Goal: Information Seeking & Learning: Compare options

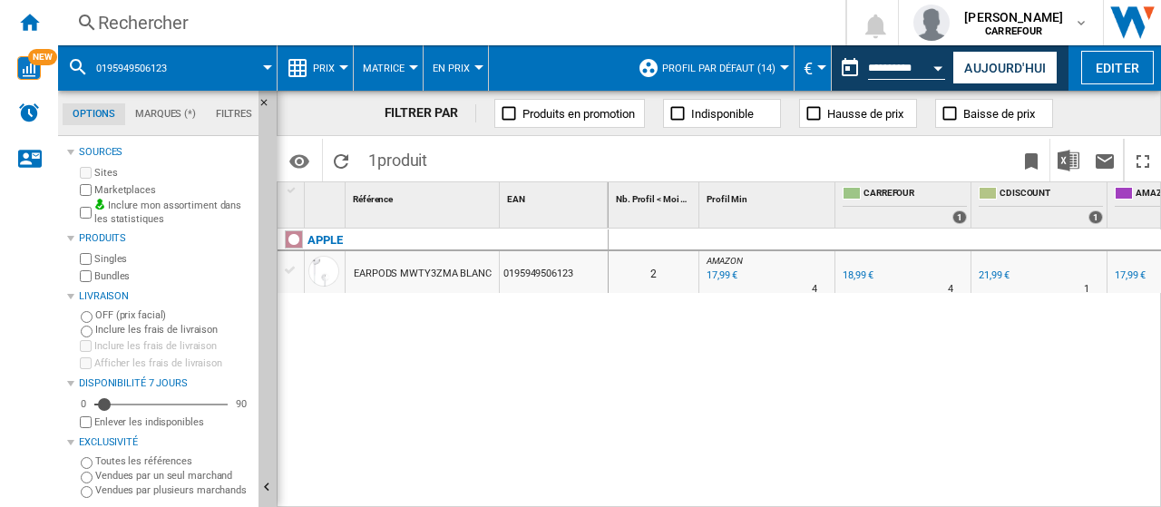
scroll to position [0, 895]
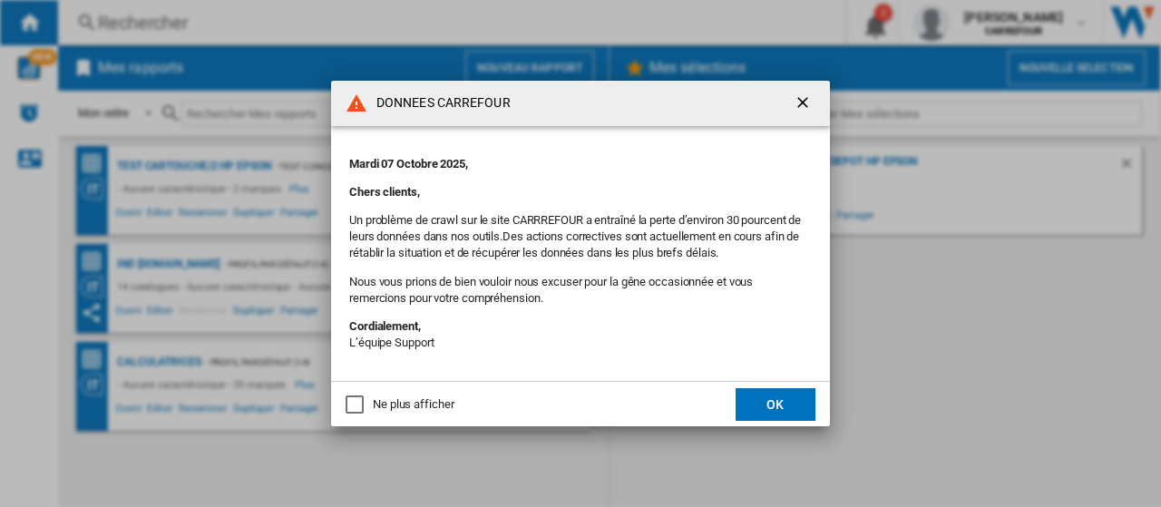
click at [746, 400] on button "OK" at bounding box center [776, 404] width 80 height 33
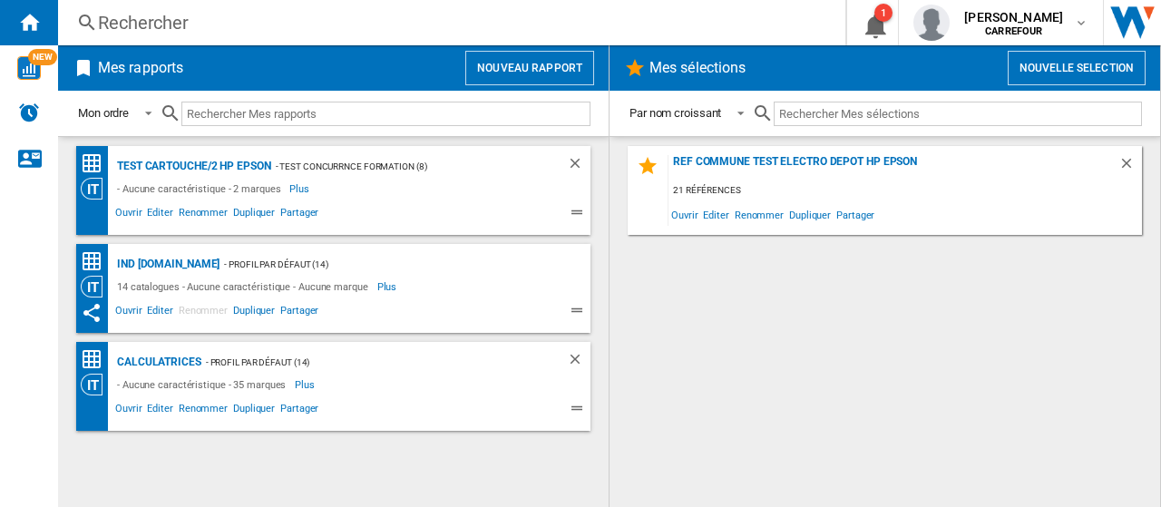
click at [225, 30] on div "Rechercher" at bounding box center [448, 22] width 700 height 25
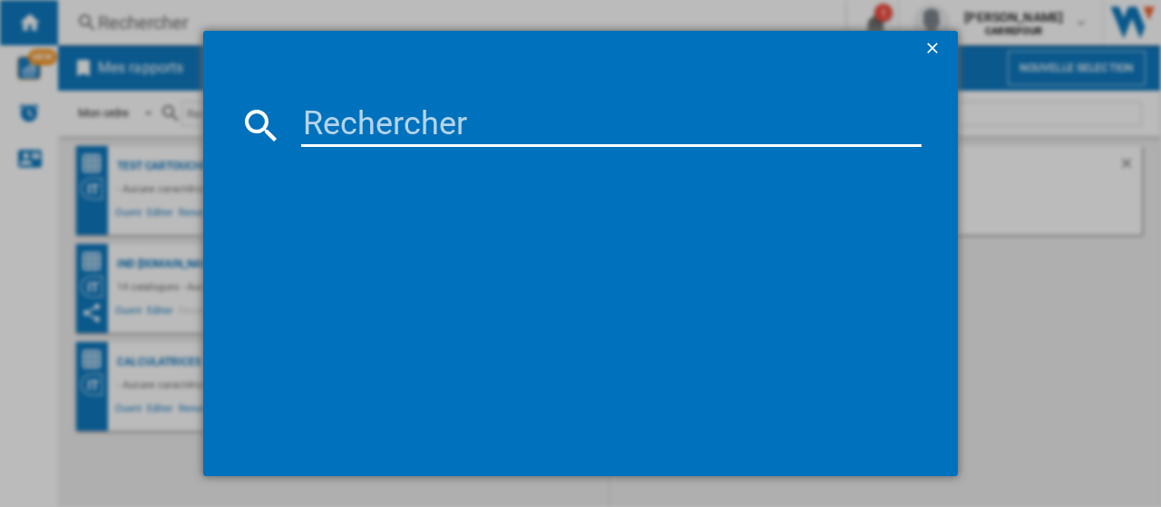
click at [387, 135] on input at bounding box center [611, 125] width 621 height 44
paste input "195949506123"
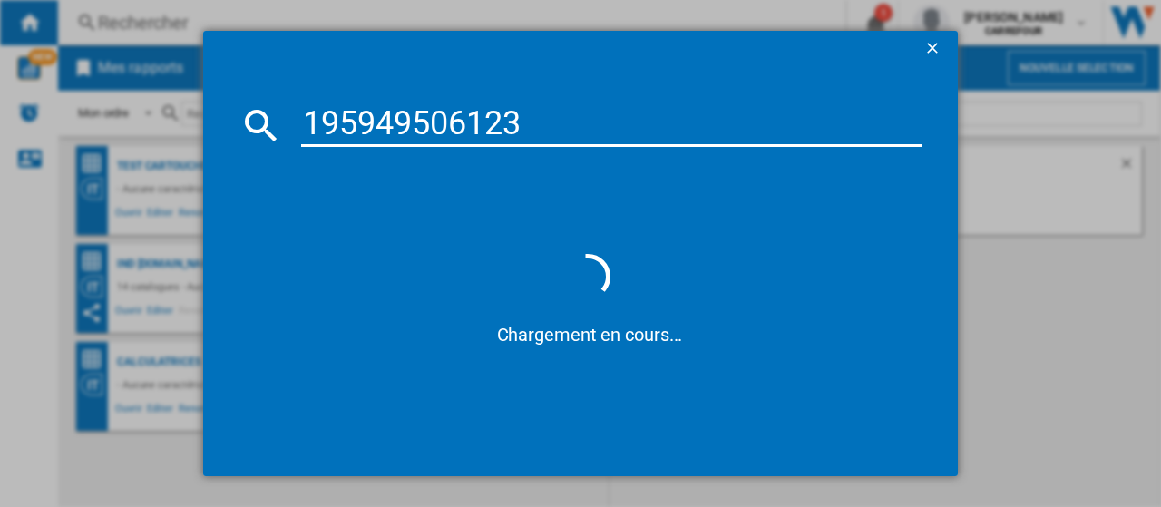
click at [306, 127] on input "195949506123" at bounding box center [611, 125] width 621 height 44
type input "0195949506123"
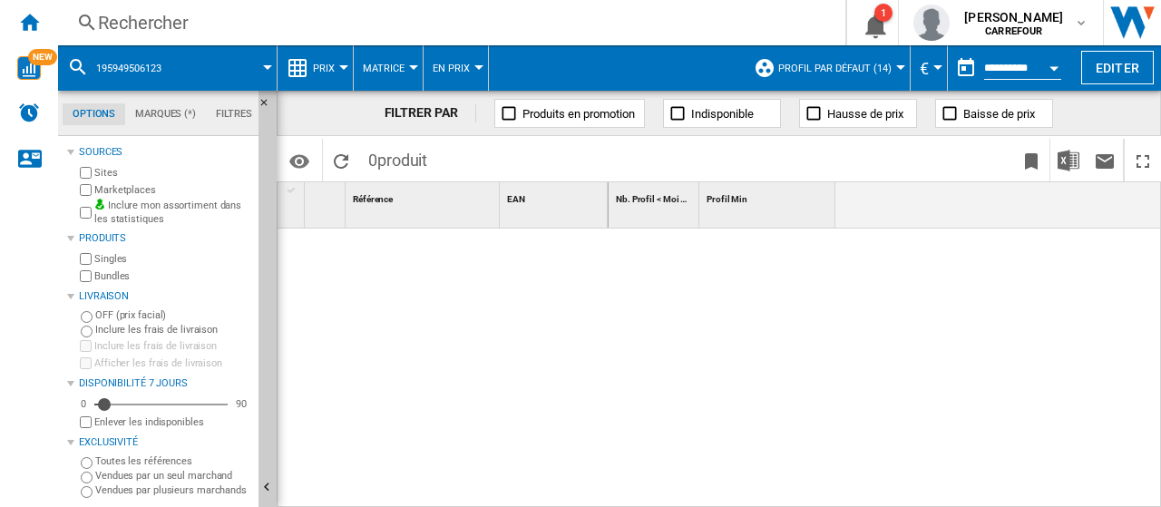
click at [167, 60] on button "195949506123" at bounding box center [137, 67] width 83 height 45
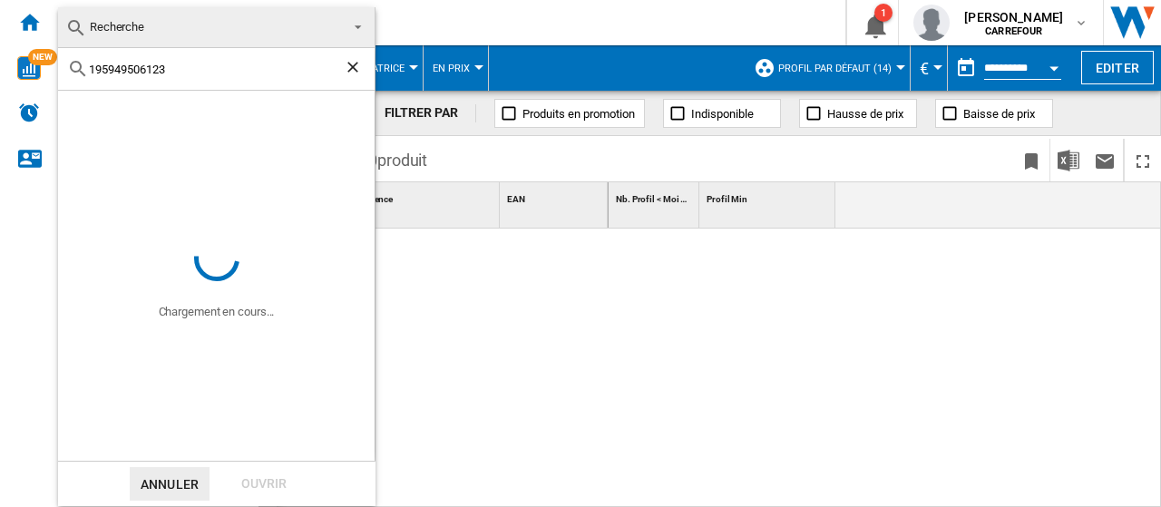
click at [350, 70] on ng-md-icon "Effacer la recherche" at bounding box center [355, 69] width 22 height 22
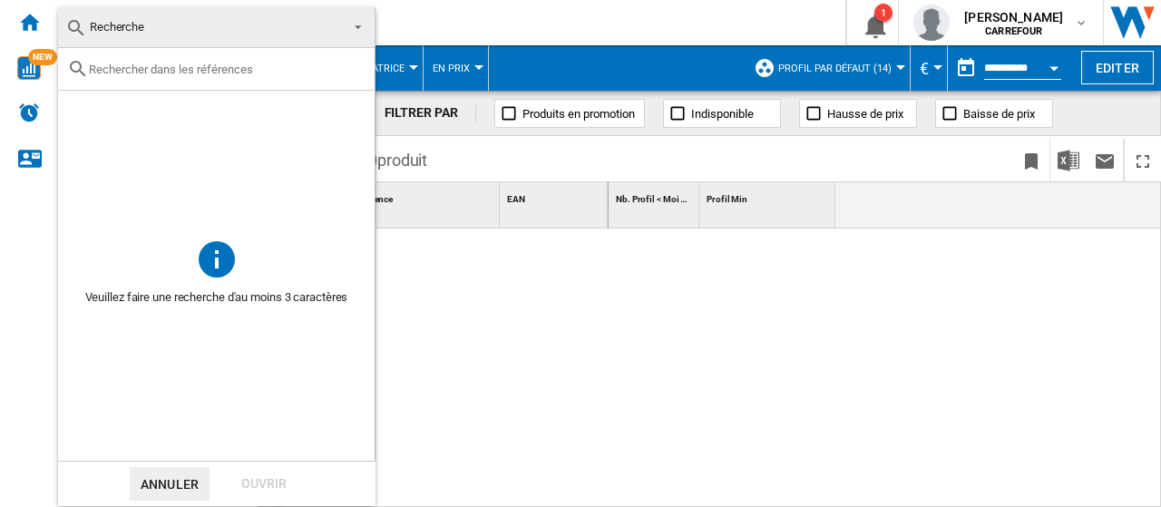
click at [528, 305] on md-backdrop at bounding box center [580, 253] width 1161 height 507
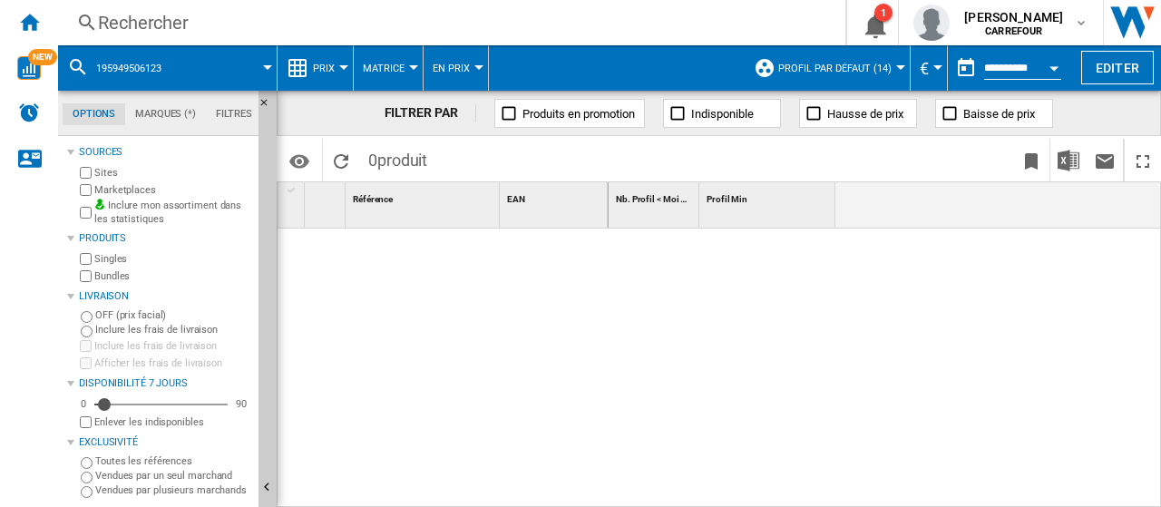
click at [195, 32] on div "Rechercher" at bounding box center [448, 22] width 700 height 25
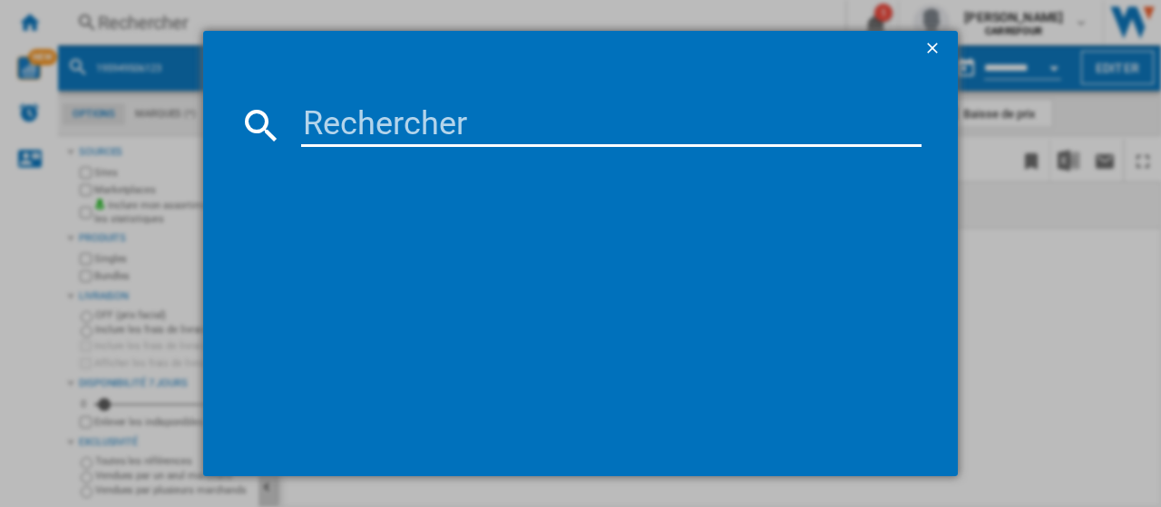
click at [441, 123] on input at bounding box center [611, 125] width 621 height 44
paste input "195949506123"
type input "0195949506123"
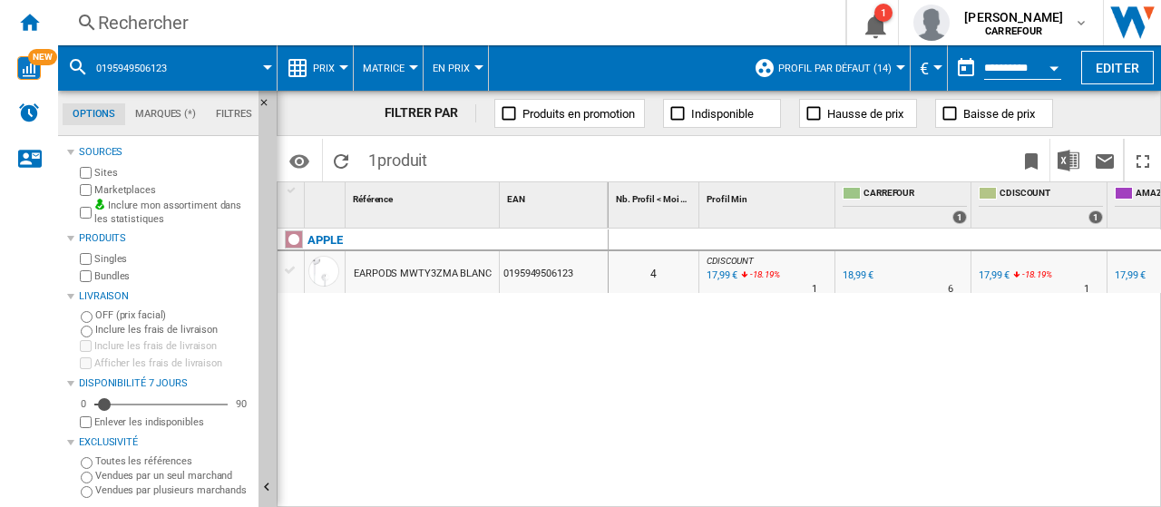
click at [76, 190] on div "Marketplaces" at bounding box center [163, 189] width 175 height 17
click at [78, 193] on div "Marketplaces" at bounding box center [163, 189] width 175 height 17
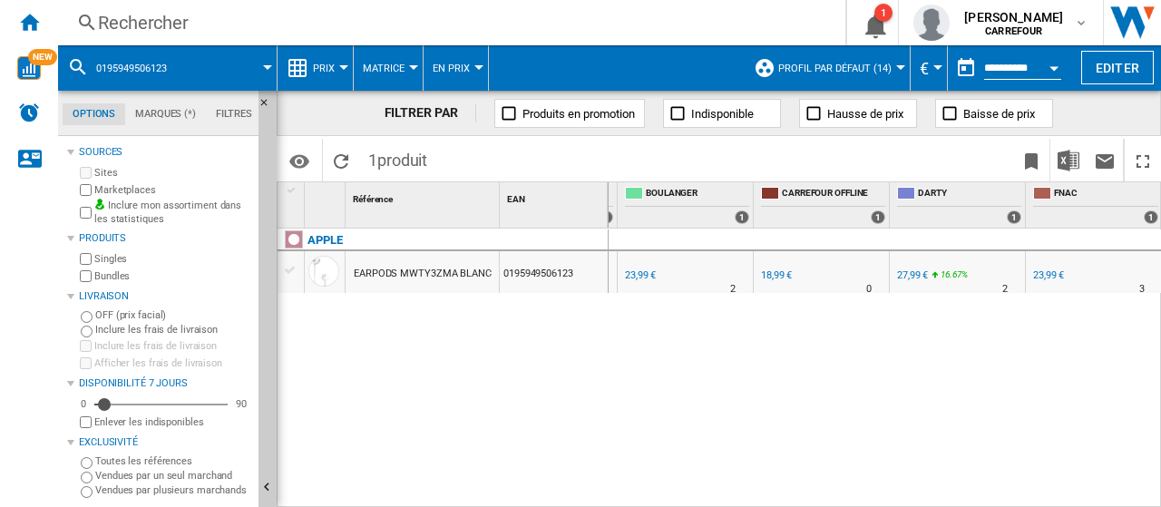
click at [909, 280] on div "27,99 €" at bounding box center [912, 275] width 31 height 12
click at [1051, 276] on div "23,99 €" at bounding box center [1048, 275] width 31 height 12
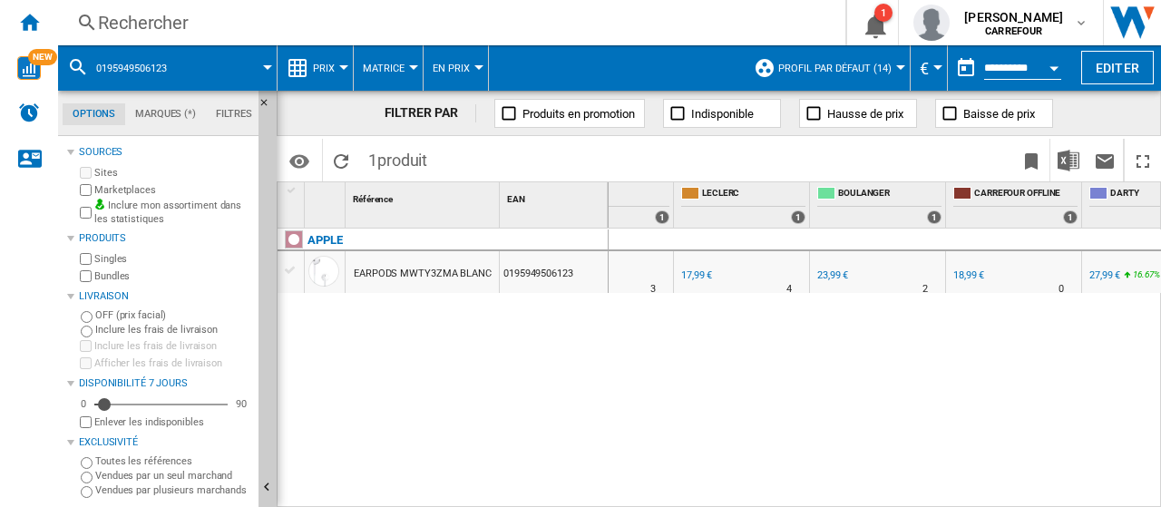
scroll to position [0, 680]
click at [683, 272] on div "19 €" at bounding box center [692, 275] width 19 height 12
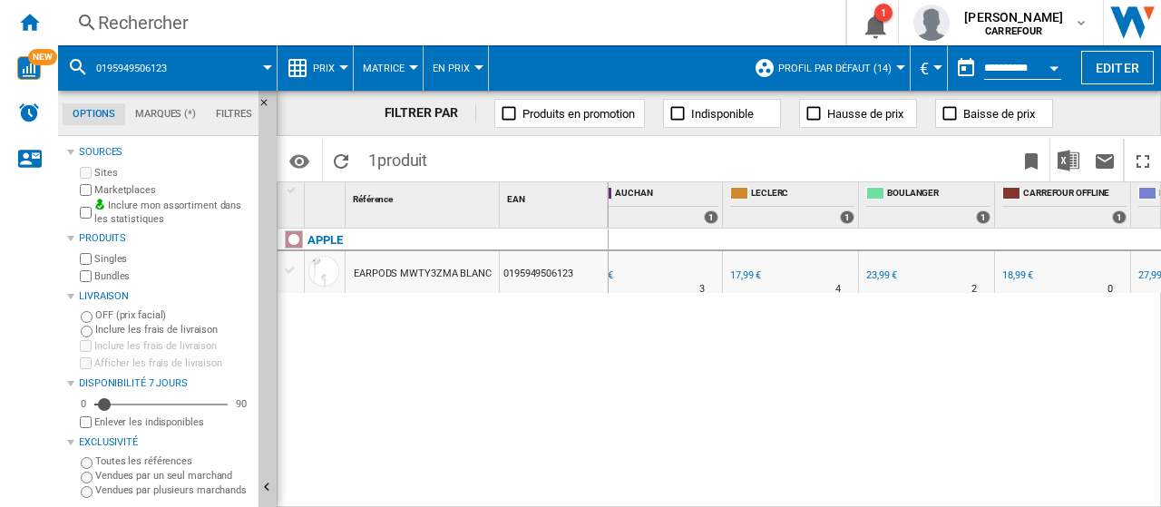
click at [890, 274] on div "23,99 €" at bounding box center [881, 275] width 31 height 12
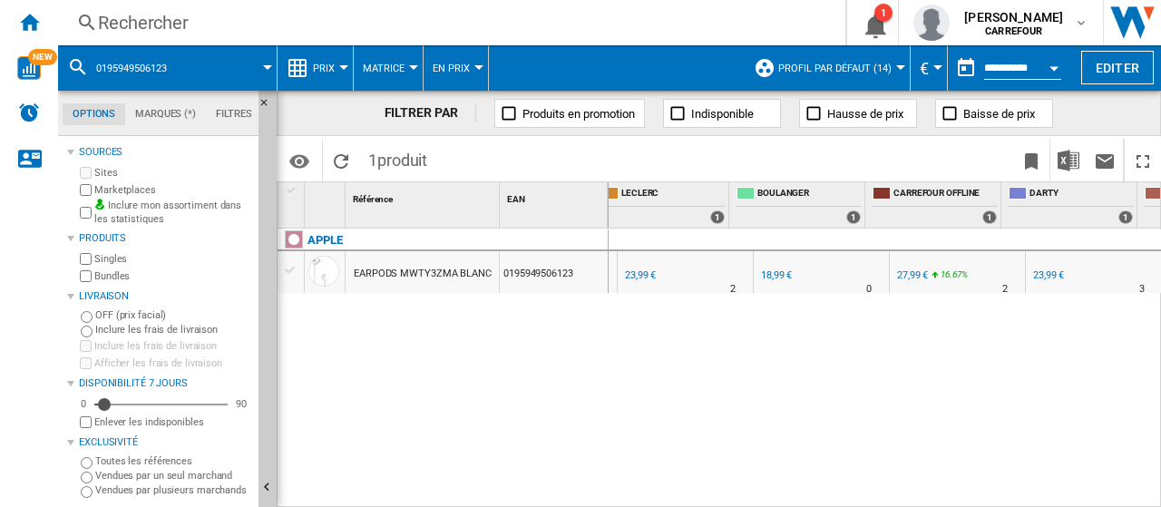
scroll to position [0, 898]
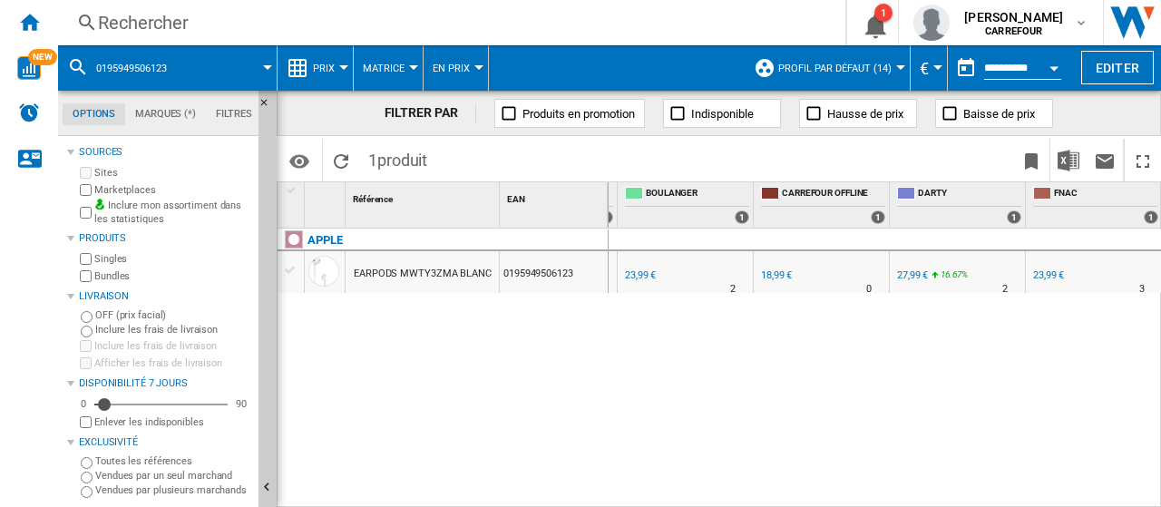
click at [1042, 279] on div "23,99 €" at bounding box center [1048, 275] width 31 height 12
click at [913, 271] on div "27,99 €" at bounding box center [912, 275] width 31 height 12
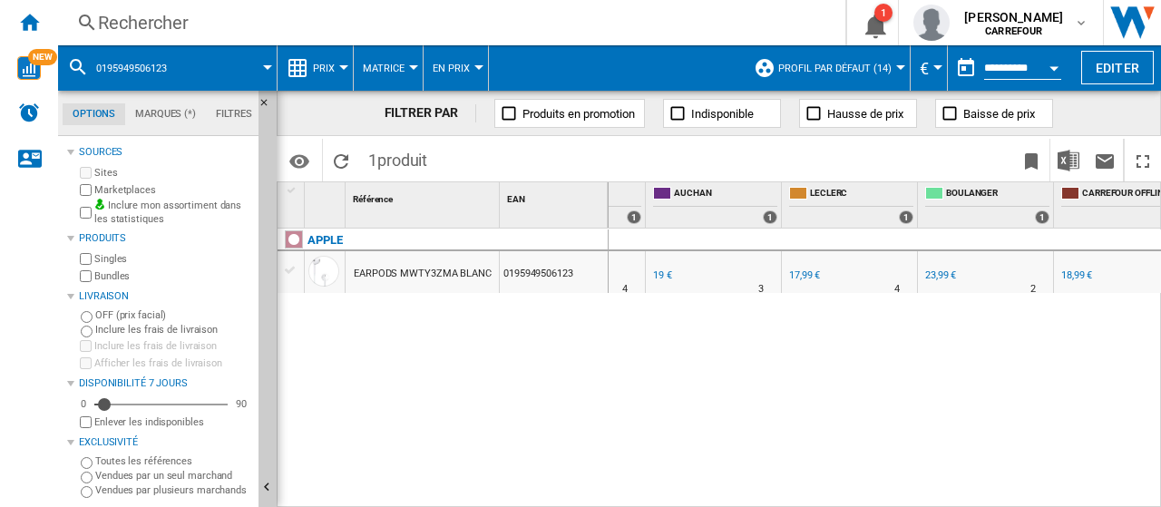
scroll to position [0, 577]
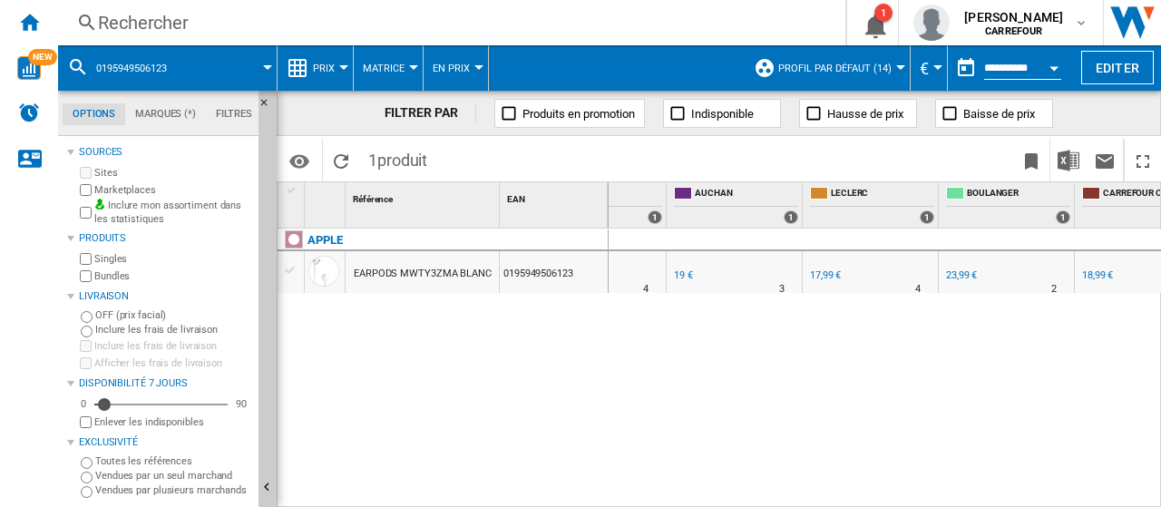
click at [833, 284] on div "17,99 €" at bounding box center [825, 276] width 34 height 18
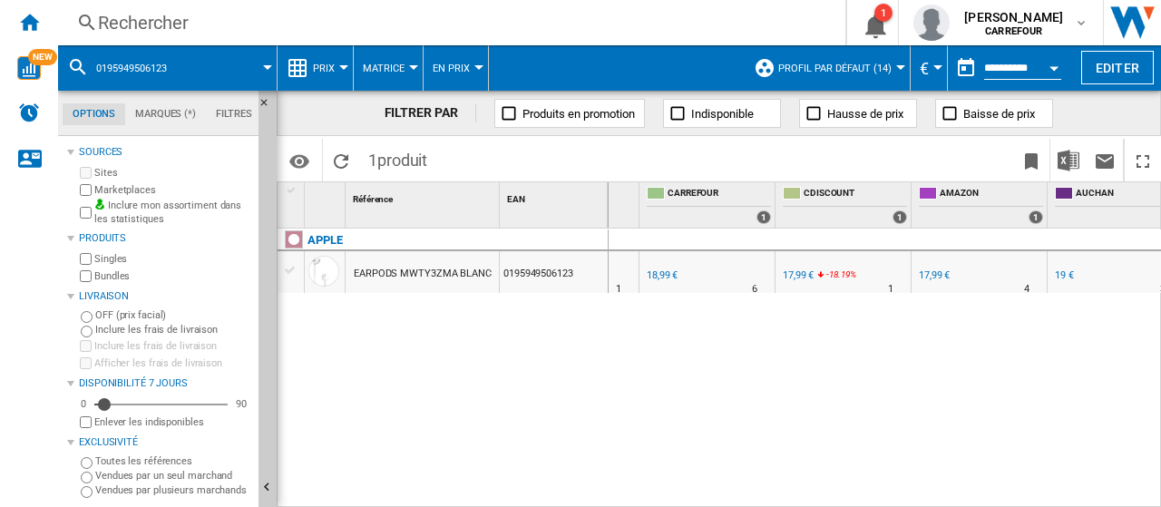
scroll to position [0, 282]
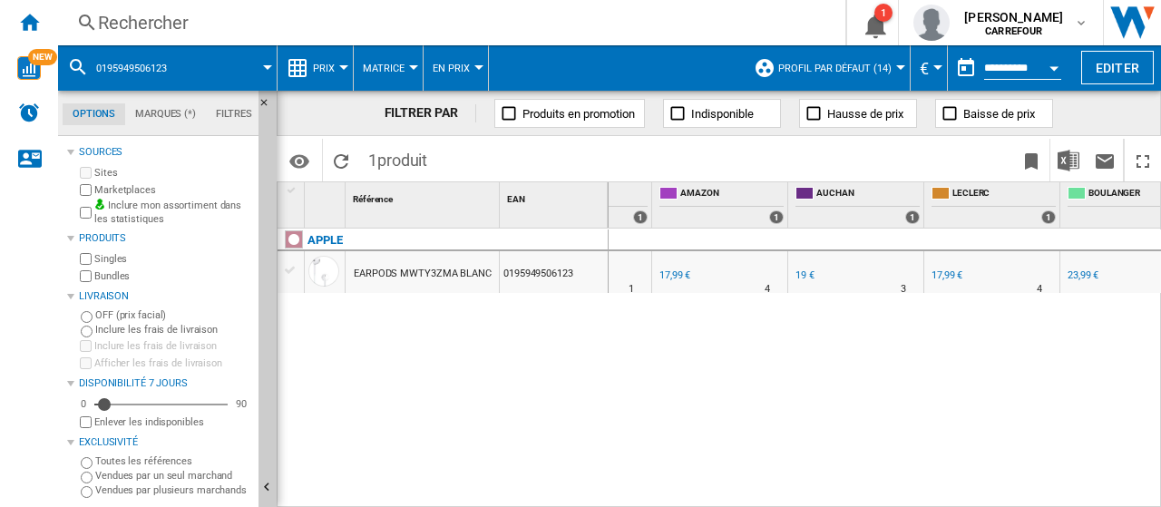
drag, startPoint x: 878, startPoint y: 498, endPoint x: 896, endPoint y: 504, distance: 18.9
click at [896, 504] on div "0 3 CDISCOUNT : FR CDISCOUNT -5.3 % 17,99 € -18.19 % N/A 1 CDISCOUNT : FR CDISC…" at bounding box center [885, 369] width 553 height 280
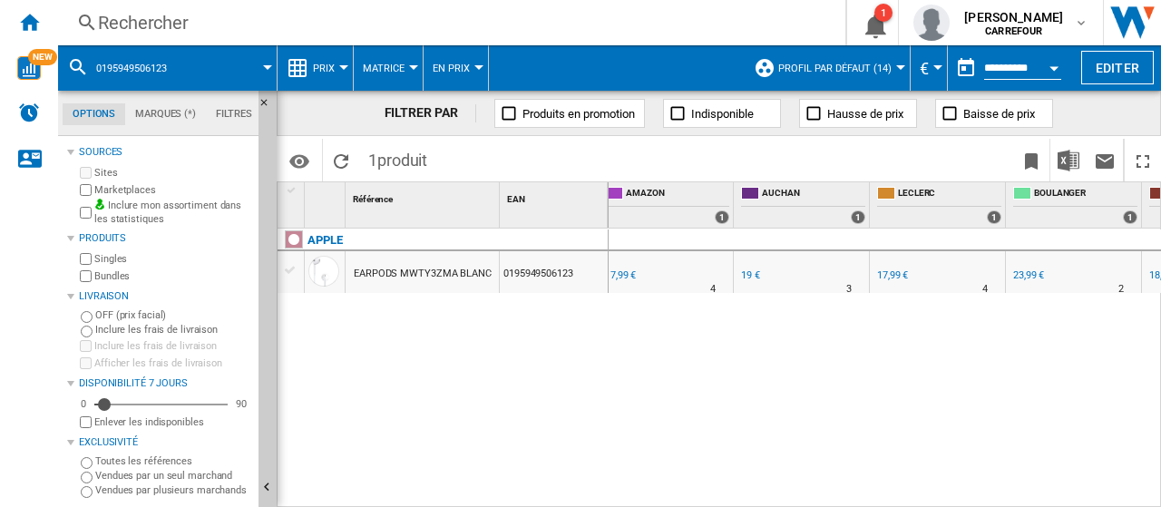
click at [746, 275] on div "19 €" at bounding box center [750, 275] width 19 height 12
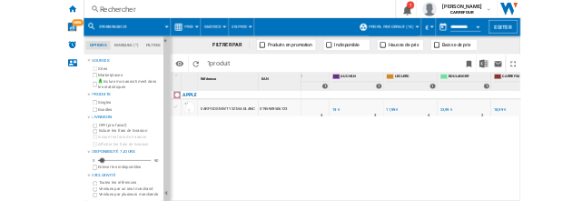
scroll to position [0, 566]
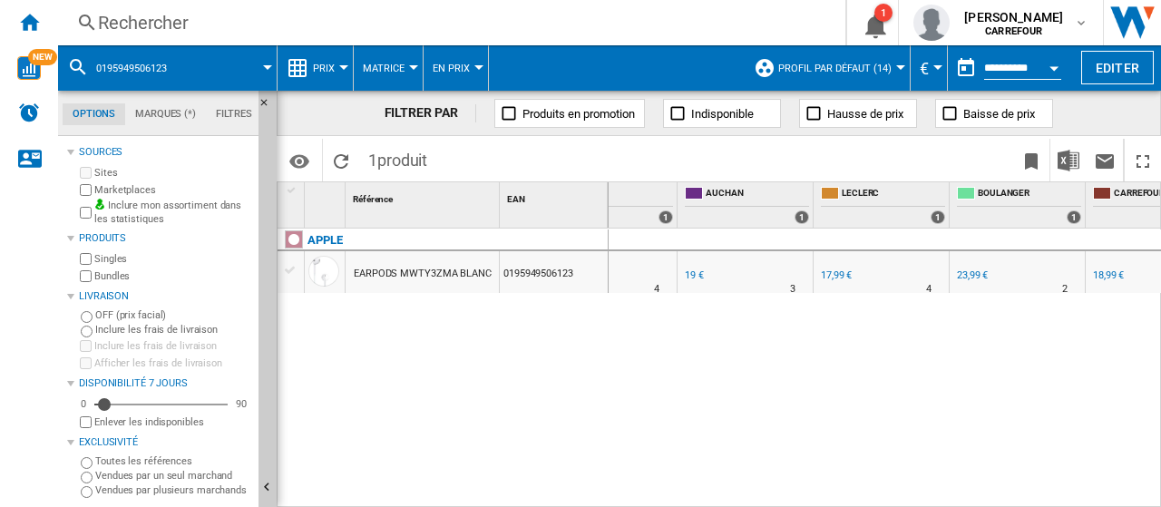
click at [832, 282] on div "17,99 €" at bounding box center [835, 276] width 34 height 18
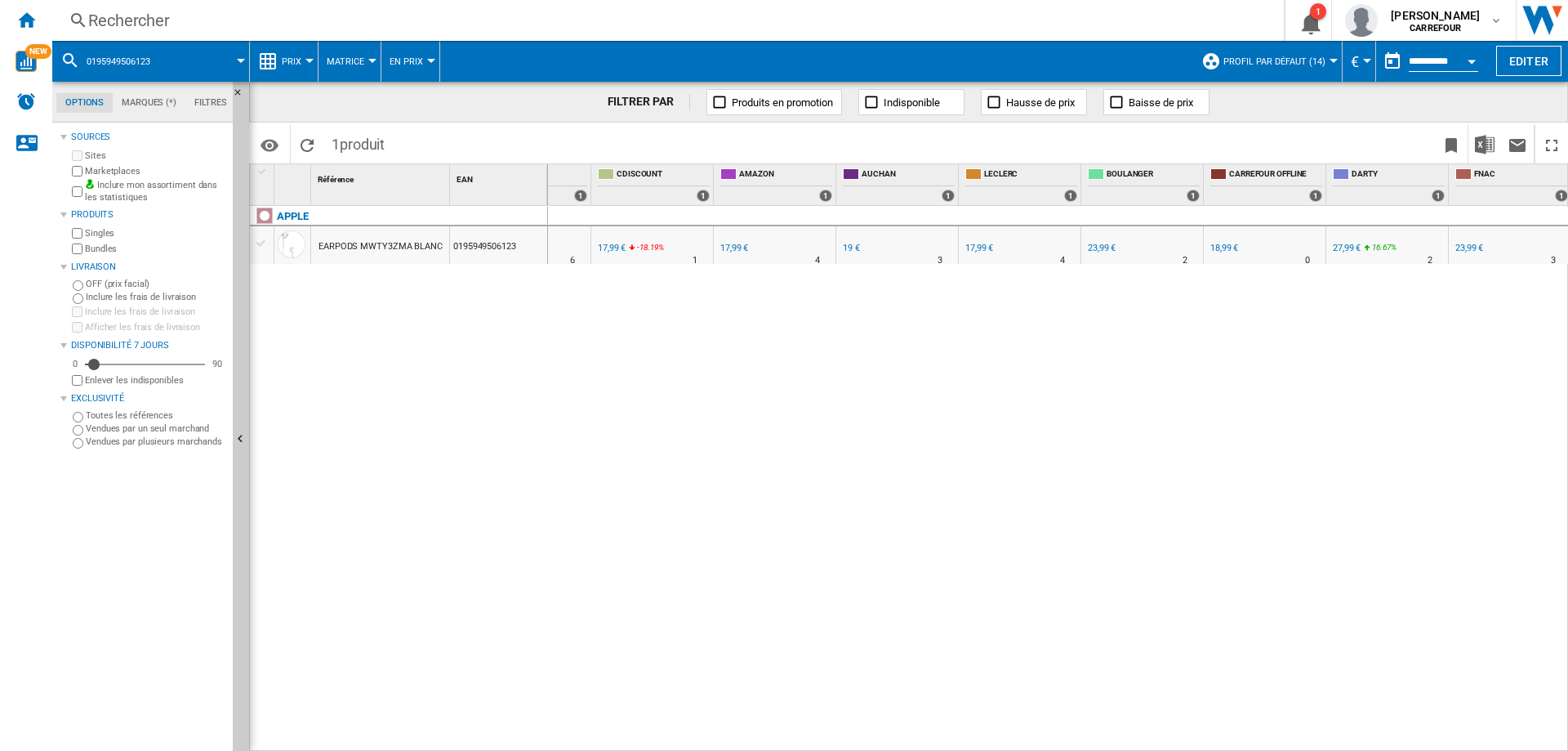
scroll to position [0, 282]
